Goal: Check status: Check status

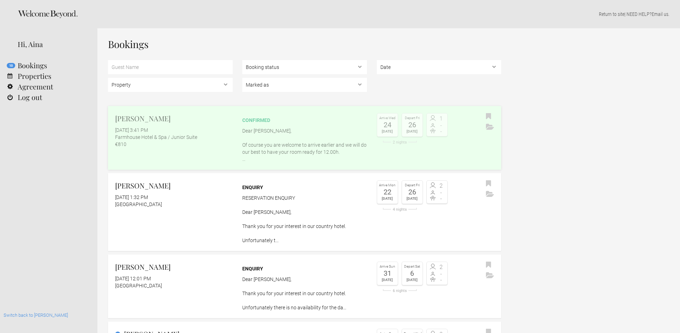
click at [248, 137] on p "Dear Kateryna, Of course you are welcome to arrive earlier and we will do our b…" at bounding box center [304, 144] width 125 height 35
click at [223, 202] on div "[GEOGRAPHIC_DATA]" at bounding box center [173, 204] width 117 height 7
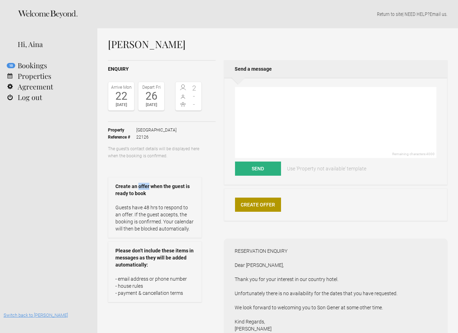
click at [37, 314] on link "Switch back to [PERSON_NAME]" at bounding box center [36, 315] width 64 height 5
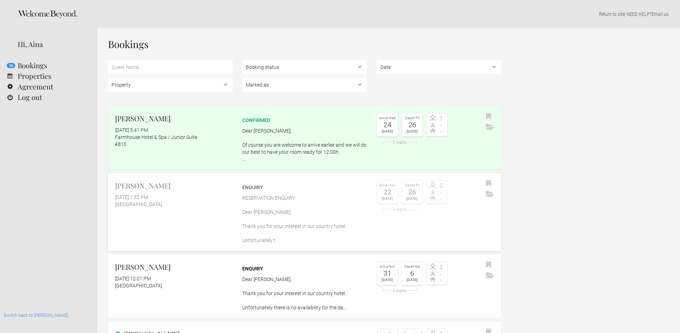
click at [210, 225] on link "[PERSON_NAME] [DATE] 1:32 PM [GEOGRAPHIC_DATA] Enquiry RESERVATION ENQUIRY Dear…" at bounding box center [304, 212] width 393 height 78
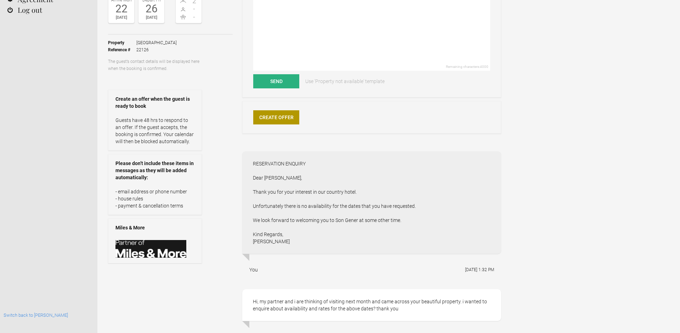
scroll to position [87, 0]
click at [145, 235] on div "Miles & More" at bounding box center [155, 241] width 94 height 45
click at [32, 315] on link "Switch back to [PERSON_NAME]" at bounding box center [36, 315] width 64 height 5
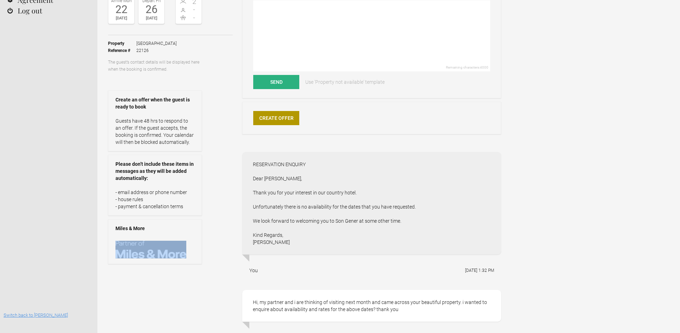
scroll to position [0, 0]
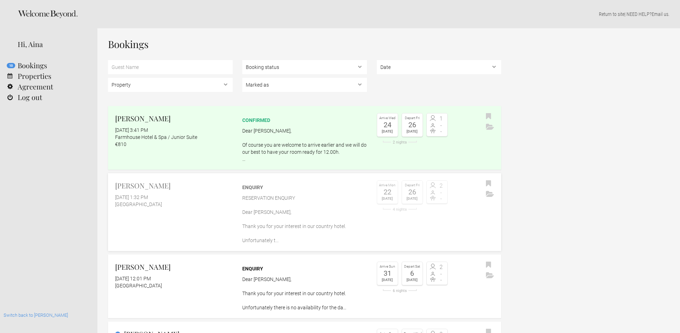
click at [211, 193] on div "Nicola Ko August 30, 2025 at 1:32 PM Farmhouse Hotel & Spa" at bounding box center [170, 194] width 125 height 28
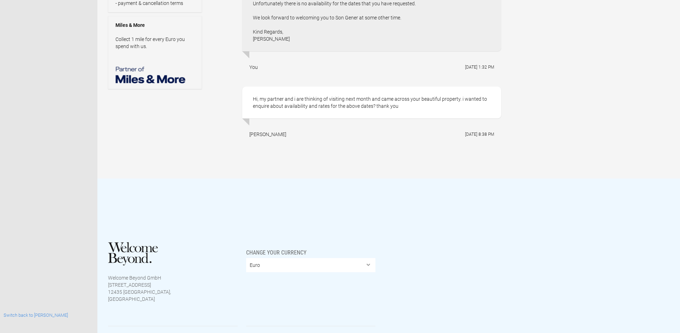
scroll to position [291, 0]
click at [40, 316] on link "Switch back to [PERSON_NAME]" at bounding box center [36, 315] width 64 height 5
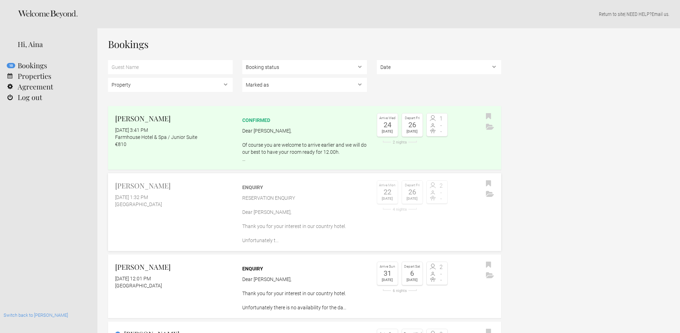
click at [187, 208] on link "Nicola Ko August 30, 2025 at 1:32 PM Farmhouse Hotel & Spa Enquiry RESERVATION …" at bounding box center [304, 212] width 393 height 78
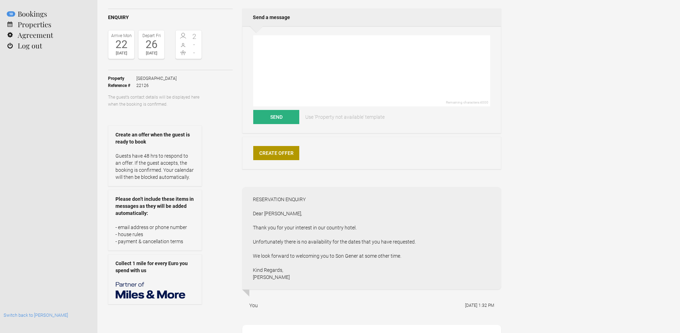
scroll to position [52, 0]
click at [31, 315] on link "Switch back to [PERSON_NAME]" at bounding box center [36, 315] width 64 height 5
